Goal: Transaction & Acquisition: Obtain resource

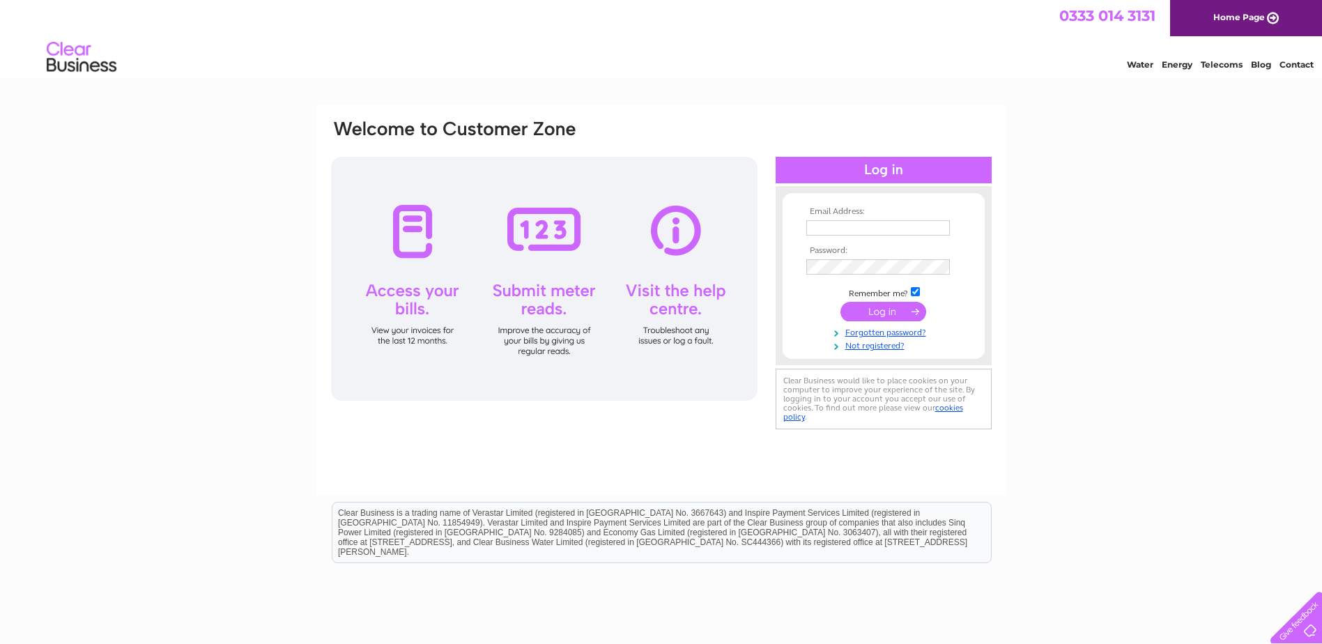
type input "finance@corbeniccamphill.co.uk"
click at [1048, 236] on div "Email Address: finance@corbeniccamphill.co.uk Password:" at bounding box center [661, 419] width 1322 height 629
click at [907, 304] on input "submit" at bounding box center [884, 312] width 86 height 20
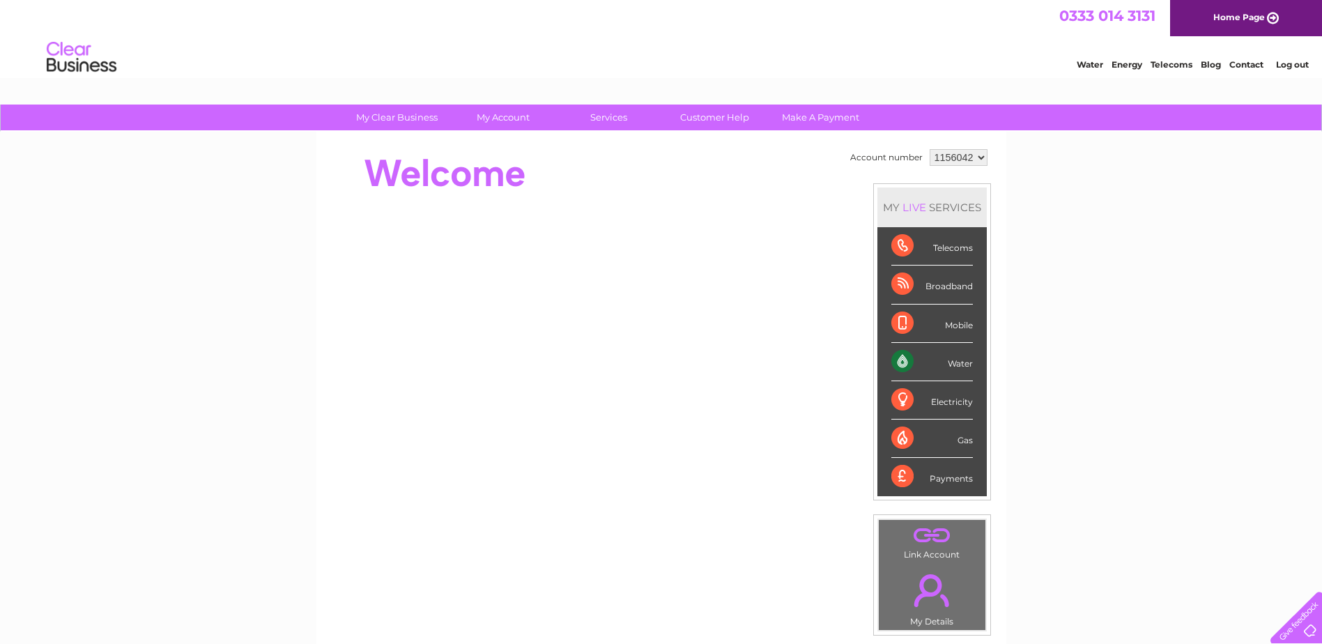
click at [1280, 65] on link "Log out" at bounding box center [1292, 64] width 33 height 10
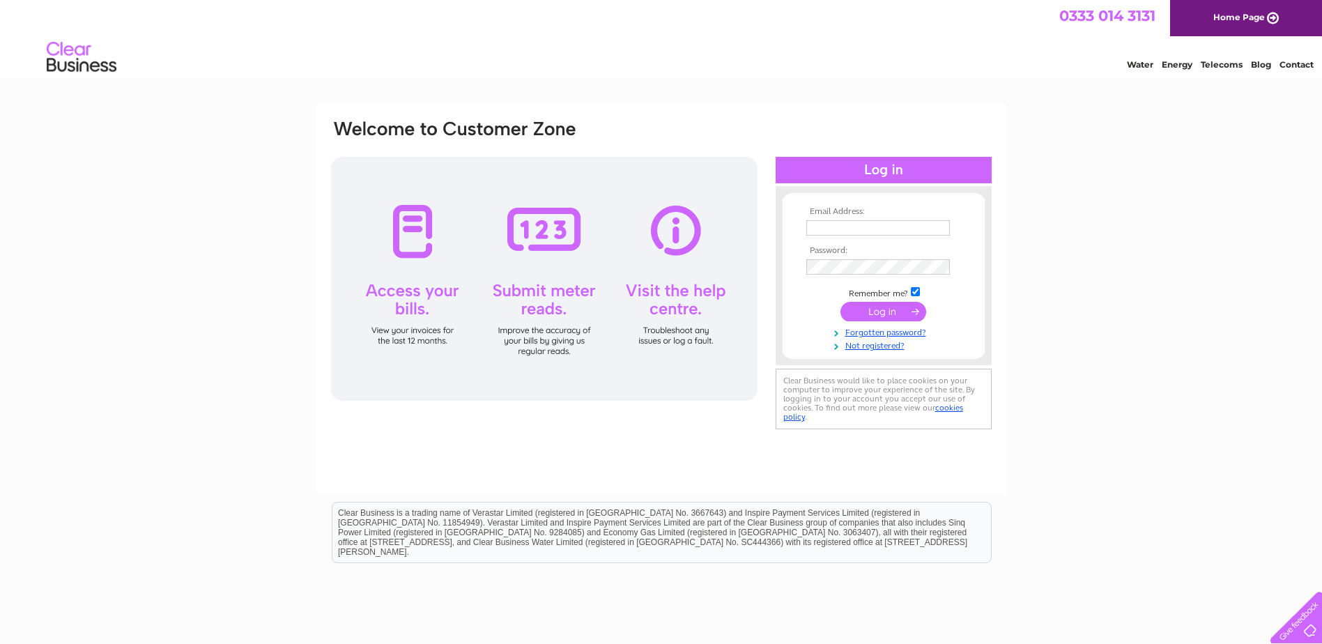
type input "finance@corbeniccamphill.co.uk"
click at [912, 312] on input "submit" at bounding box center [884, 312] width 86 height 20
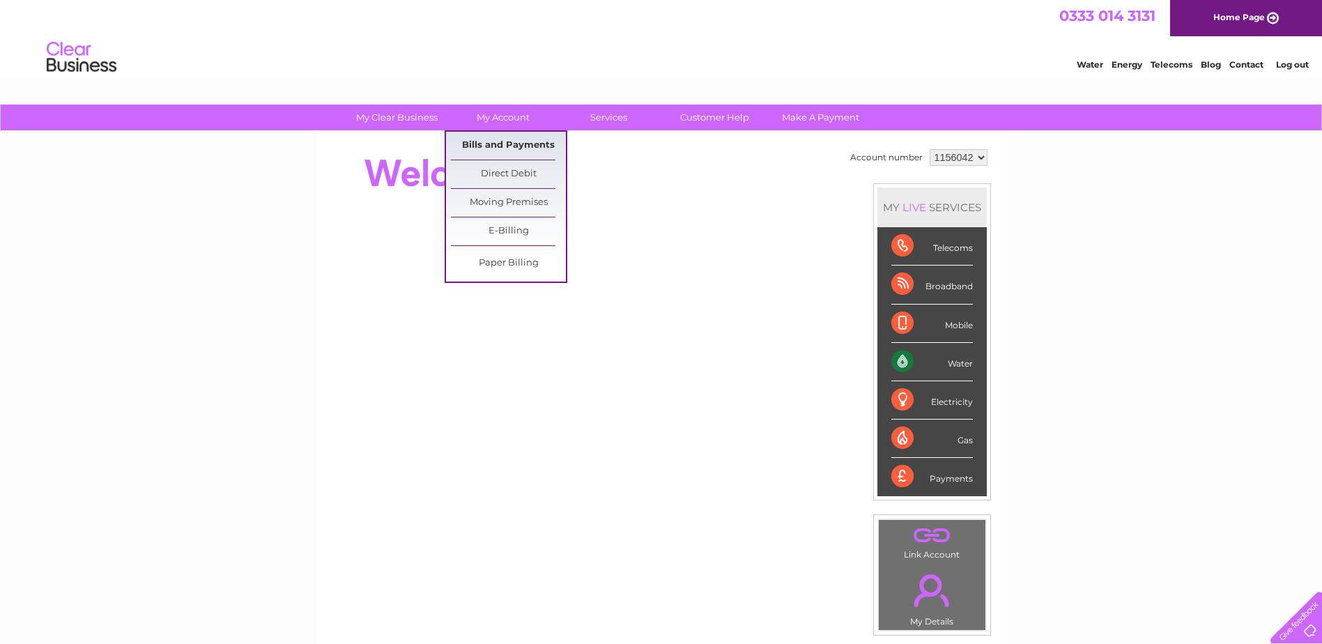
click at [503, 150] on link "Bills and Payments" at bounding box center [508, 146] width 115 height 28
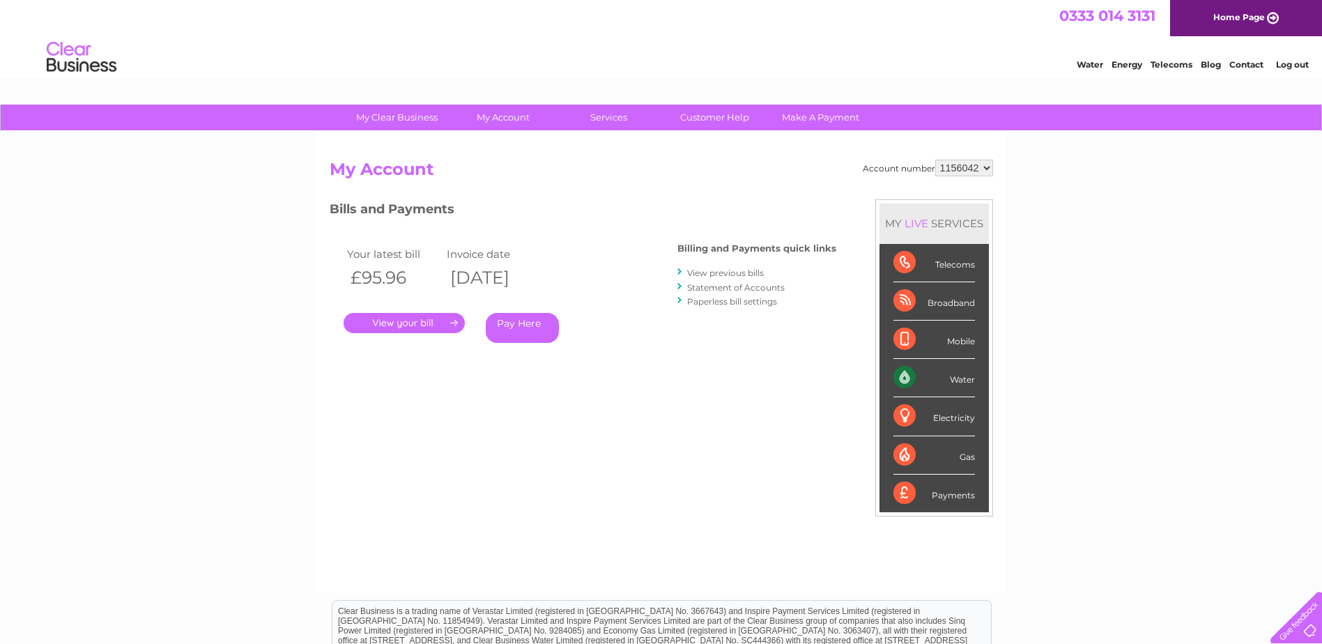
click at [423, 321] on link "." at bounding box center [404, 323] width 121 height 20
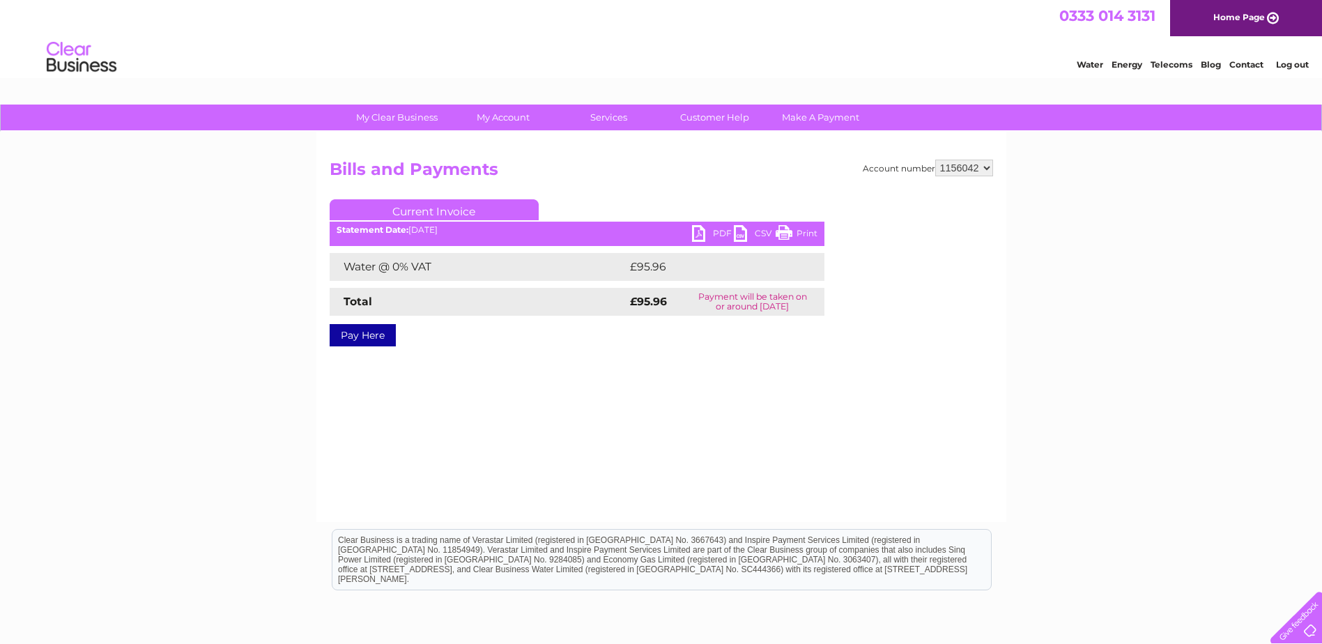
click at [703, 224] on ul "Current Invoice" at bounding box center [577, 212] width 495 height 26
click at [703, 231] on link "PDF" at bounding box center [713, 235] width 42 height 20
